Goal: Check status: Check status

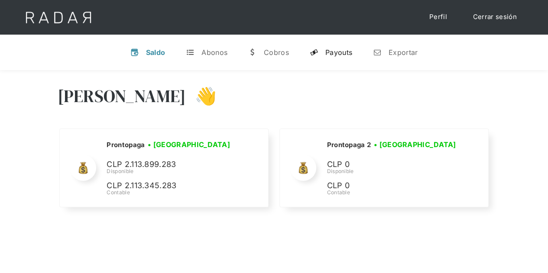
click at [332, 48] on div "Payouts" at bounding box center [338, 52] width 27 height 9
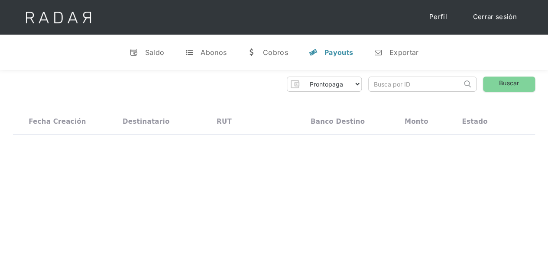
click at [379, 78] on input "search" at bounding box center [415, 84] width 93 height 14
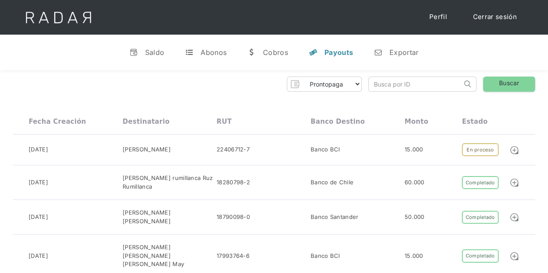
paste input "87bad9e7-3300-4db4-a630-7045dcd9c07f"
type input "87bad9e7-3300-4db4-a630-7045dcd9c07f"
click at [504, 84] on link "Buscar" at bounding box center [509, 84] width 52 height 15
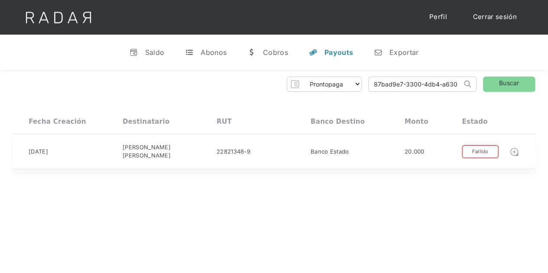
click at [514, 149] on img at bounding box center [515, 152] width 10 height 10
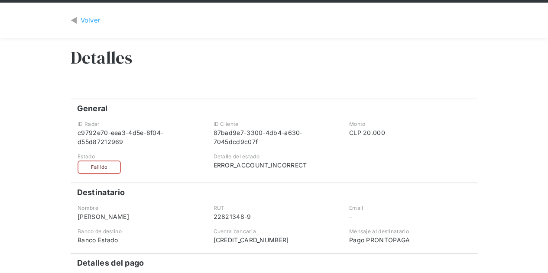
scroll to position [43, 0]
